Goal: Task Accomplishment & Management: Use online tool/utility

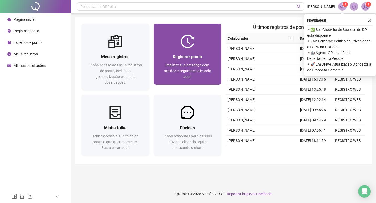
click at [182, 39] on img at bounding box center [188, 42] width 14 height 14
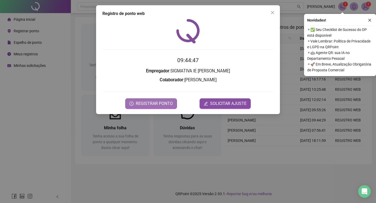
click at [146, 103] on span "REGISTRAR PONTO" at bounding box center [154, 104] width 37 height 6
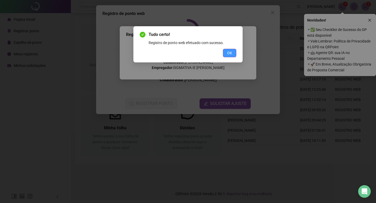
click at [229, 54] on span "OK" at bounding box center [229, 53] width 5 height 6
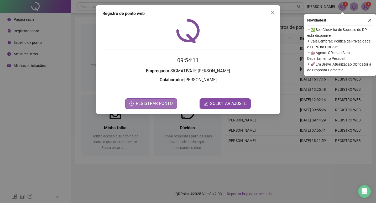
click at [156, 106] on span "REGISTRAR PONTO" at bounding box center [154, 104] width 37 height 6
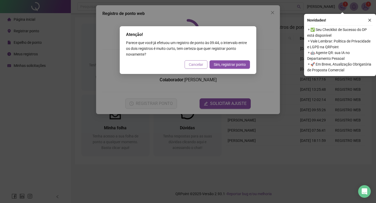
click at [189, 64] on button "Cancelar" at bounding box center [196, 64] width 23 height 8
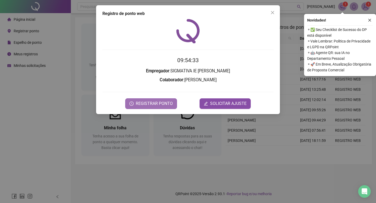
click at [152, 100] on button "REGISTRAR PONTO" at bounding box center [151, 103] width 52 height 11
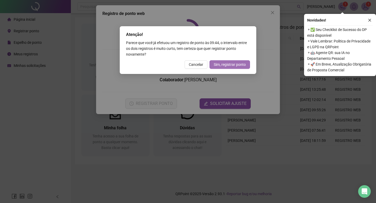
click at [235, 67] on span "Sim, registrar ponto" at bounding box center [230, 65] width 32 height 6
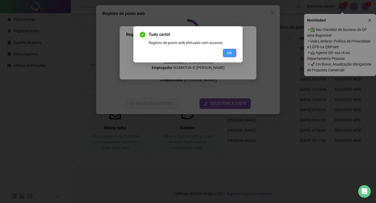
click at [233, 51] on button "OK" at bounding box center [229, 53] width 13 height 8
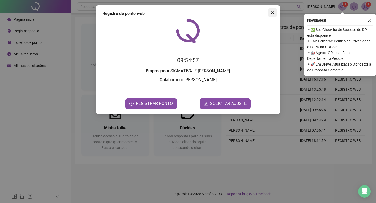
click at [271, 13] on icon "close" at bounding box center [272, 13] width 4 height 4
